Goal: Navigation & Orientation: Find specific page/section

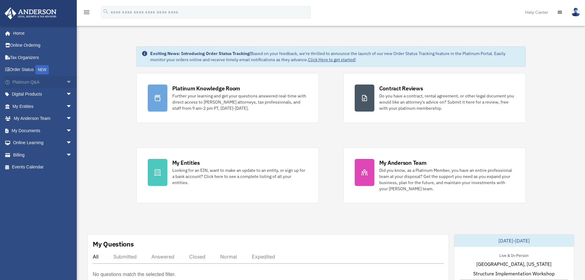
click at [50, 81] on link "Platinum Q&A arrow_drop_down" at bounding box center [42, 82] width 77 height 12
click at [66, 82] on span "arrow_drop_down" at bounding box center [72, 82] width 12 height 13
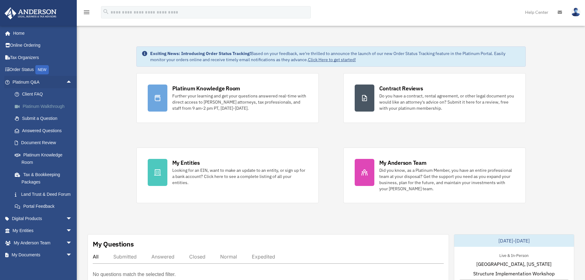
click at [62, 104] on link "Platinum Walkthrough" at bounding box center [45, 106] width 73 height 12
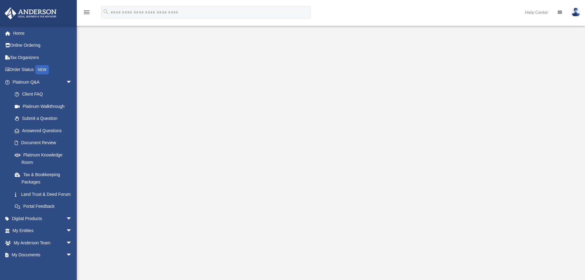
click at [381, 28] on div "Platinum Walkthrough dvdnh25@gmail.com Sign Out dvdnh25@gmail.com Home Online O…" at bounding box center [292, 141] width 585 height 237
click at [573, 9] on img at bounding box center [575, 12] width 9 height 9
click at [483, 28] on link "My Profile" at bounding box center [483, 28] width 61 height 13
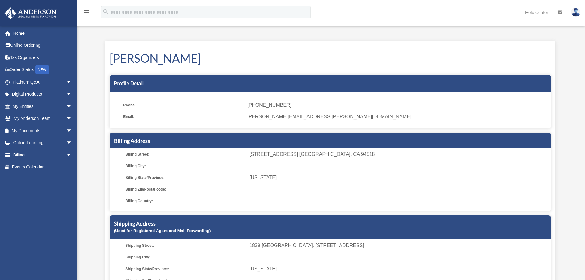
click at [582, 9] on link at bounding box center [576, 11] width 18 height 27
click at [490, 29] on link "My Profile" at bounding box center [483, 28] width 61 height 13
click at [568, 12] on link at bounding box center [576, 11] width 18 height 27
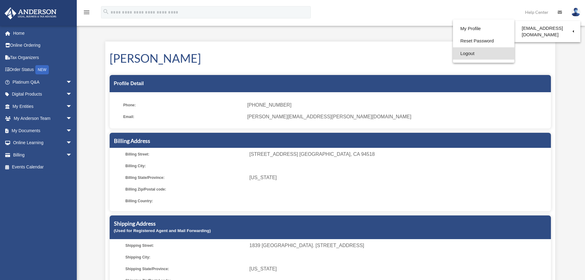
click at [489, 55] on link "Logout" at bounding box center [483, 53] width 61 height 13
